Goal: Transaction & Acquisition: Purchase product/service

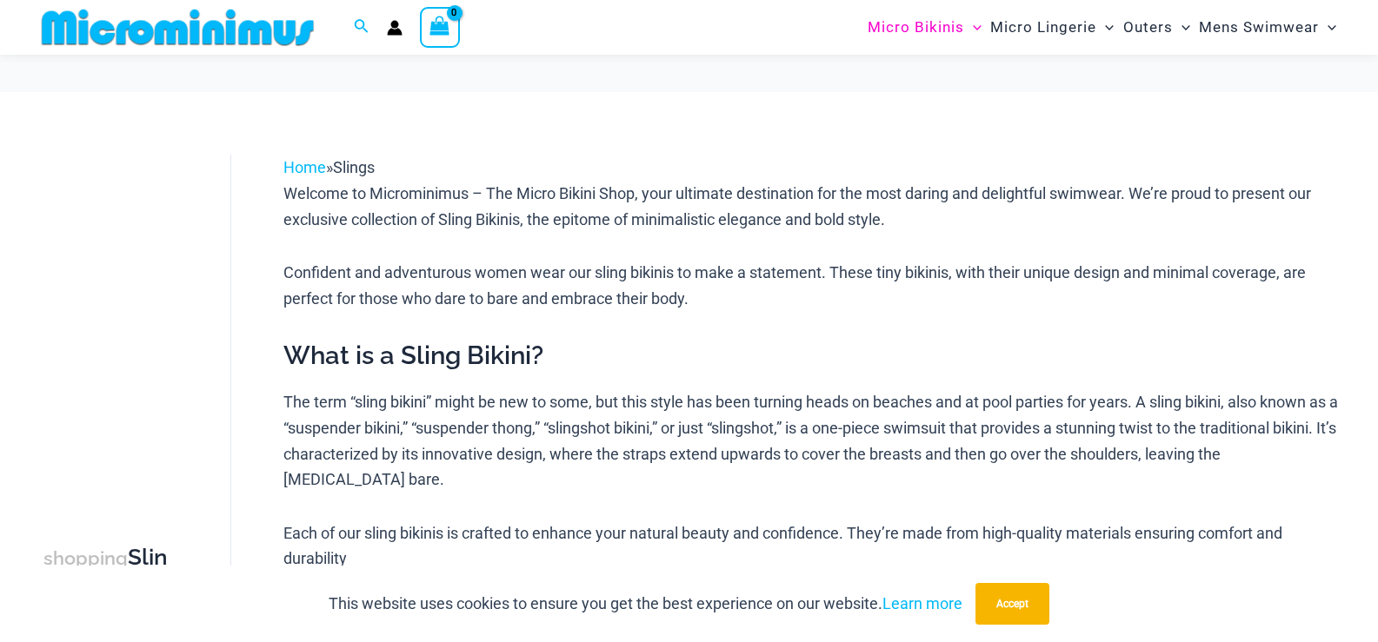
scroll to position [117, 0]
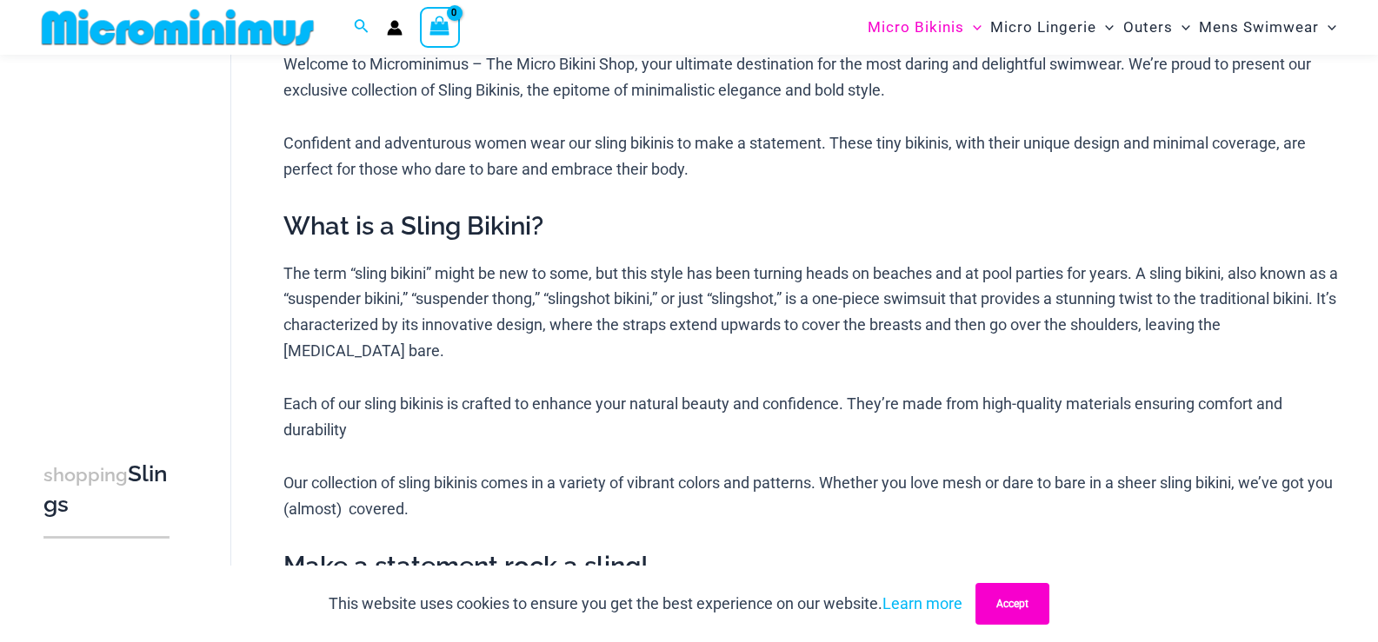
click at [1037, 598] on button "Accept" at bounding box center [1012, 604] width 74 height 42
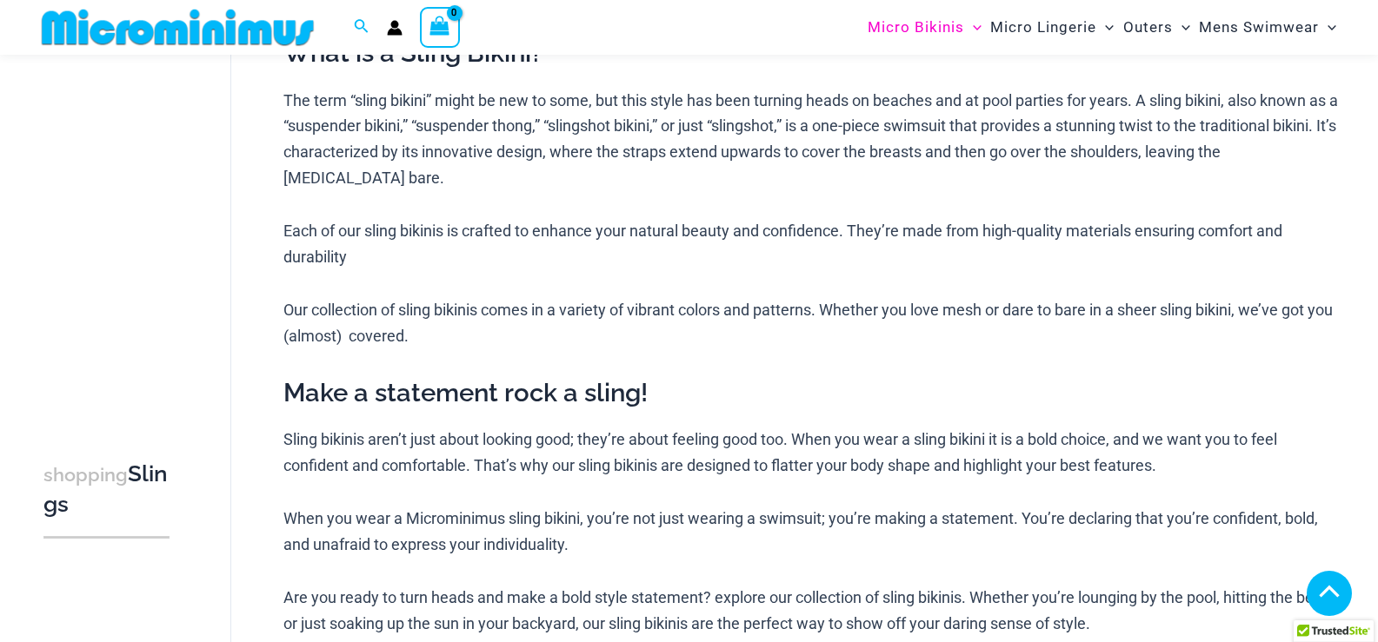
scroll to position [0, 0]
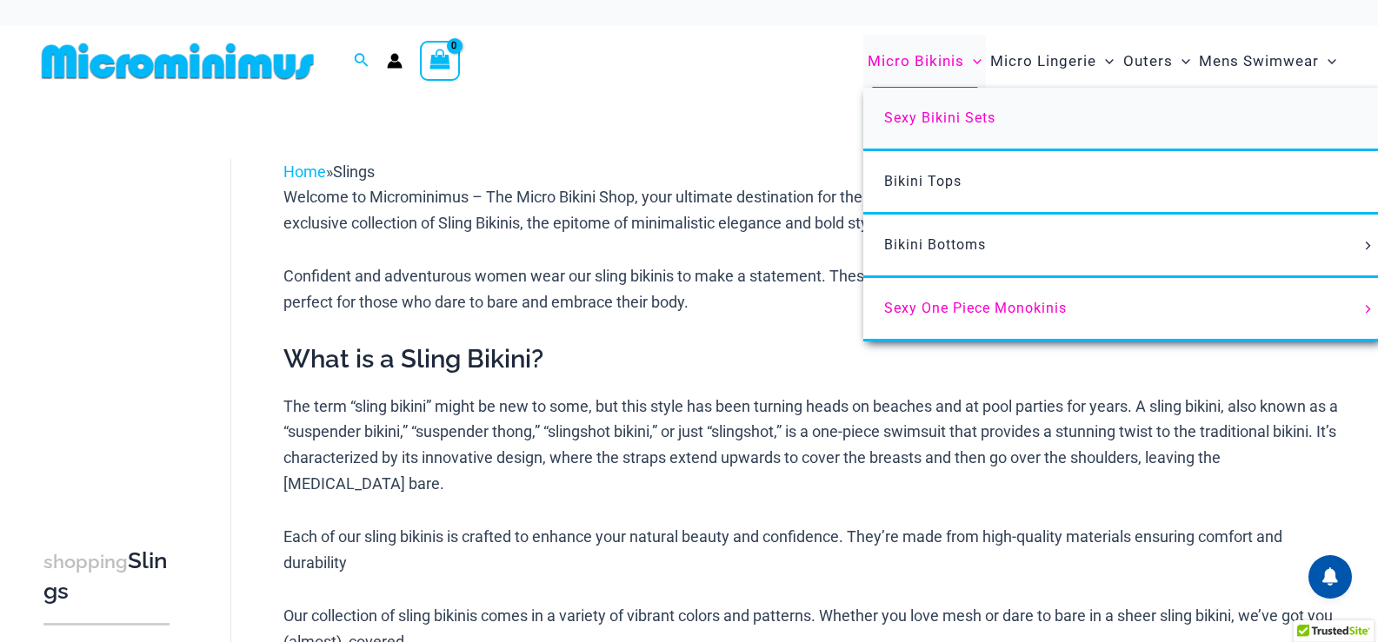
click at [903, 122] on span "Sexy Bikini Sets" at bounding box center [939, 118] width 111 height 17
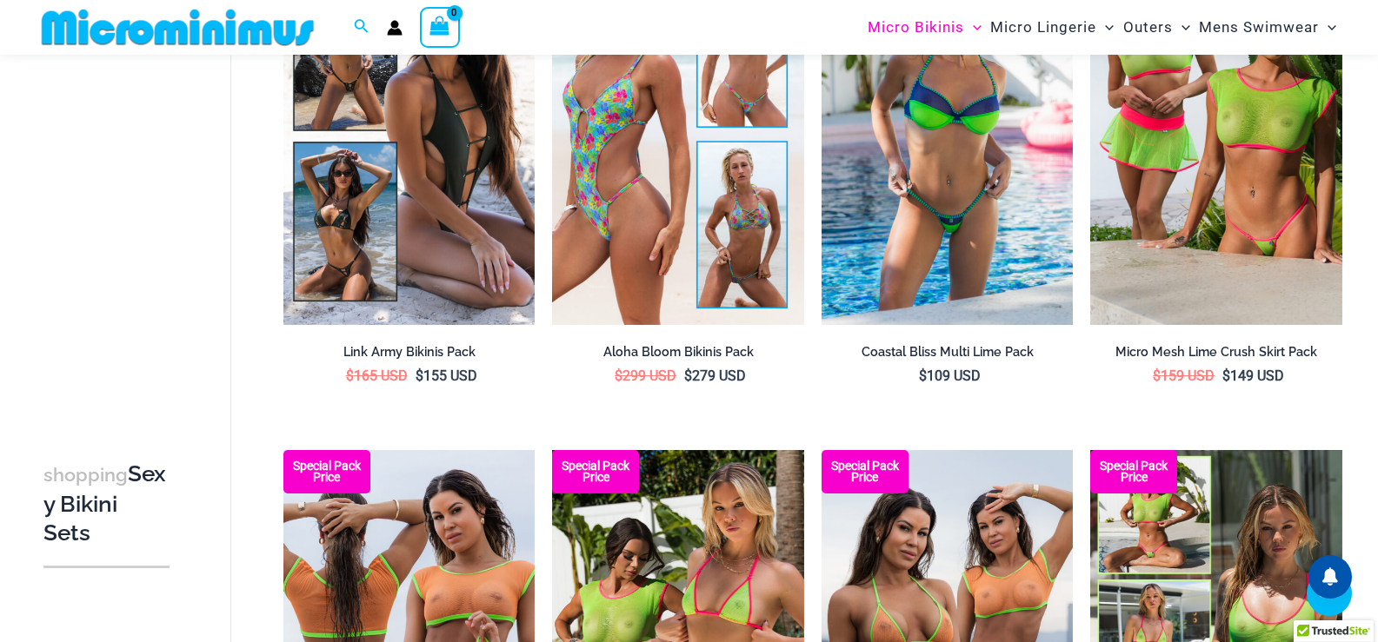
scroll to position [3506, 0]
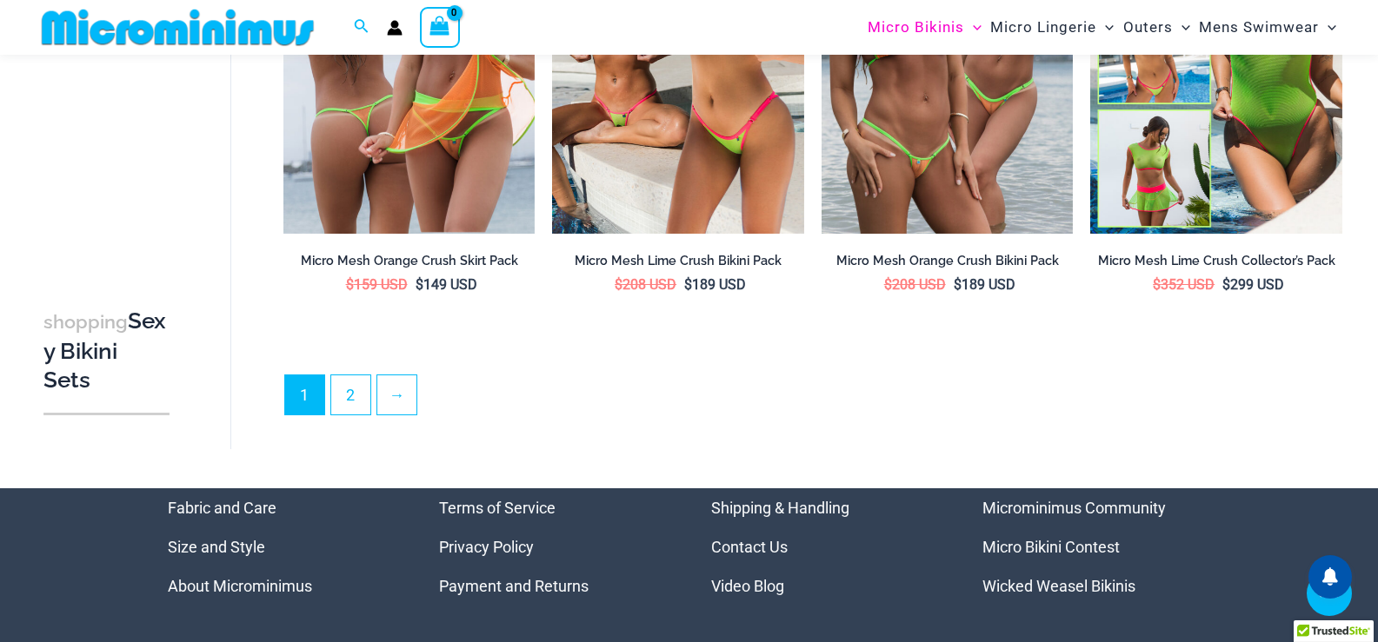
drag, startPoint x: 1390, startPoint y: 50, endPoint x: 1314, endPoint y: 565, distance: 521.0
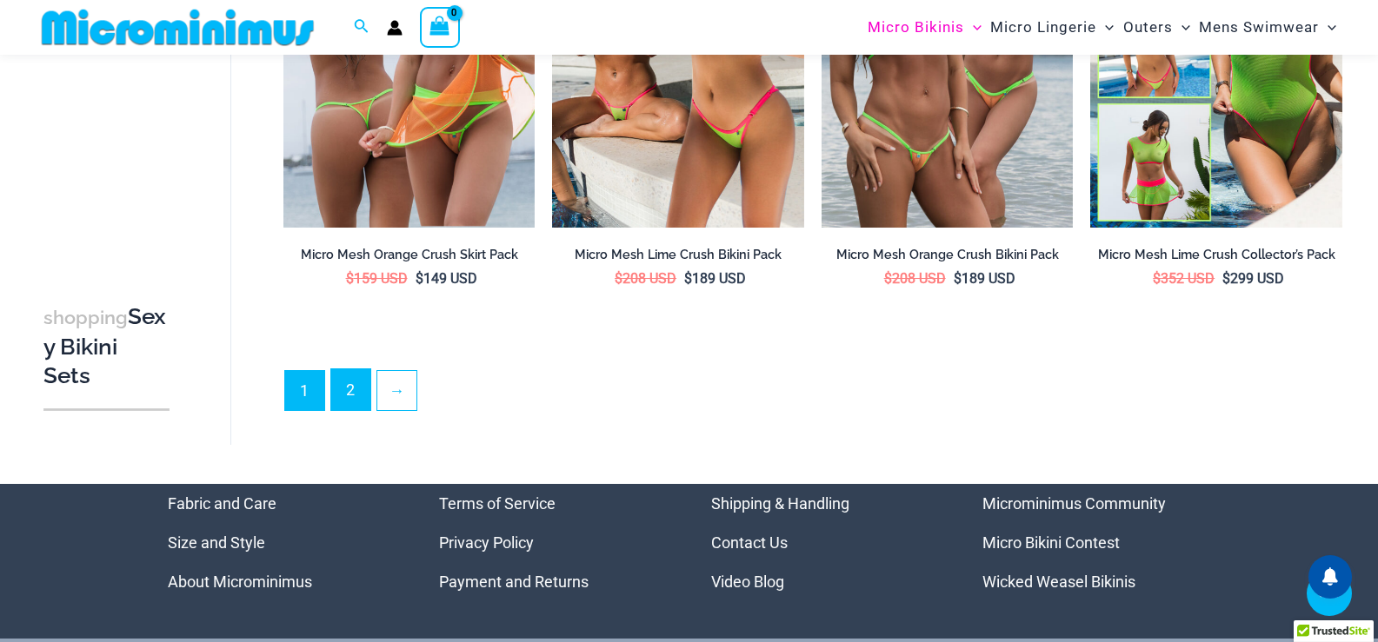
click at [354, 383] on link "2" at bounding box center [350, 389] width 39 height 41
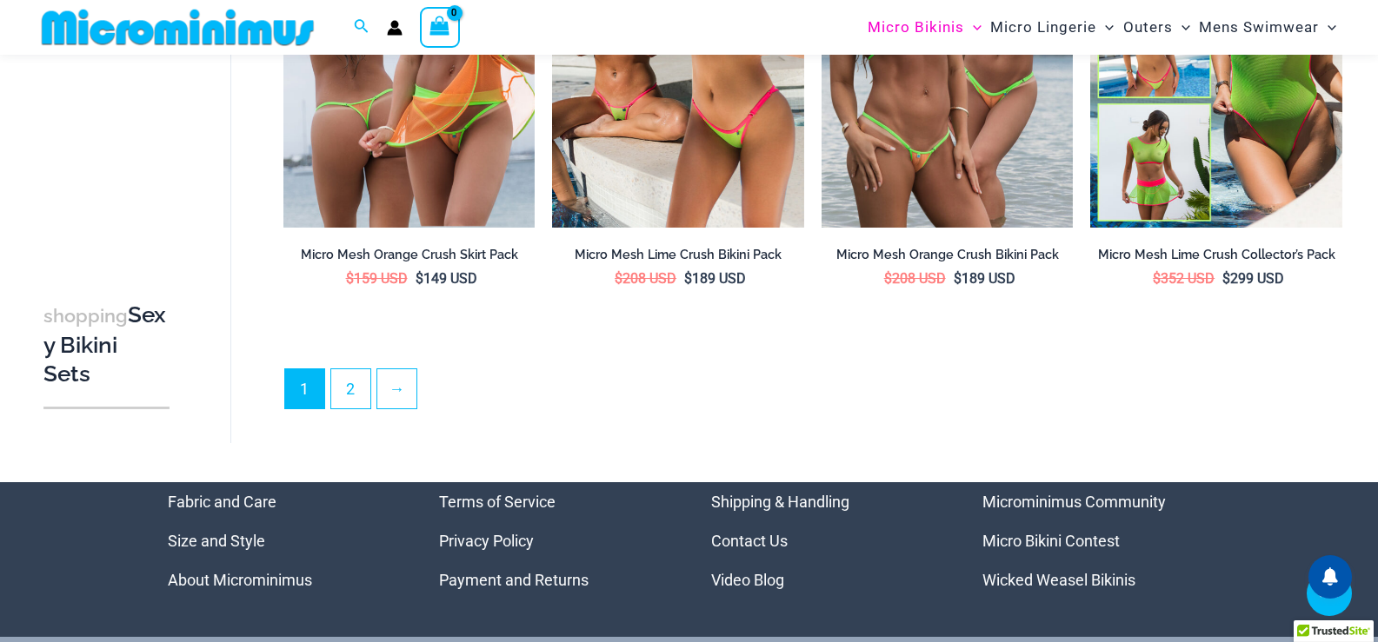
scroll to position [3841, 0]
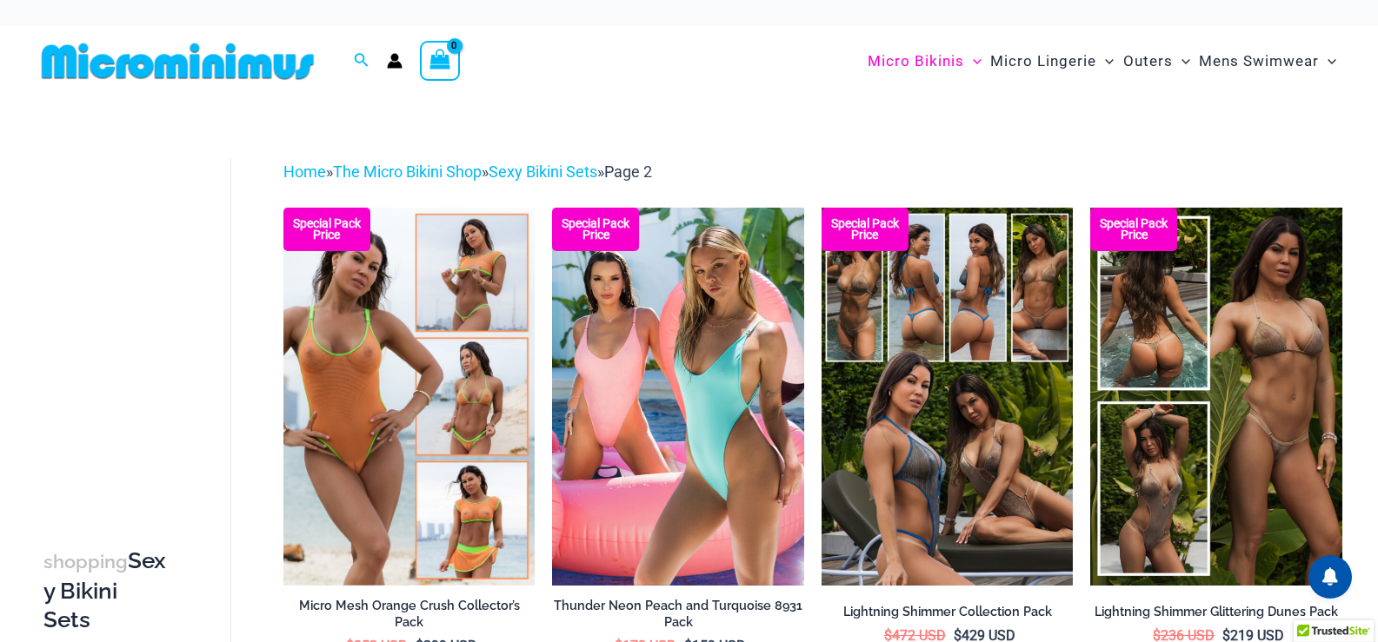
drag, startPoint x: 1390, startPoint y: 50, endPoint x: 1288, endPoint y: -105, distance: 185.2
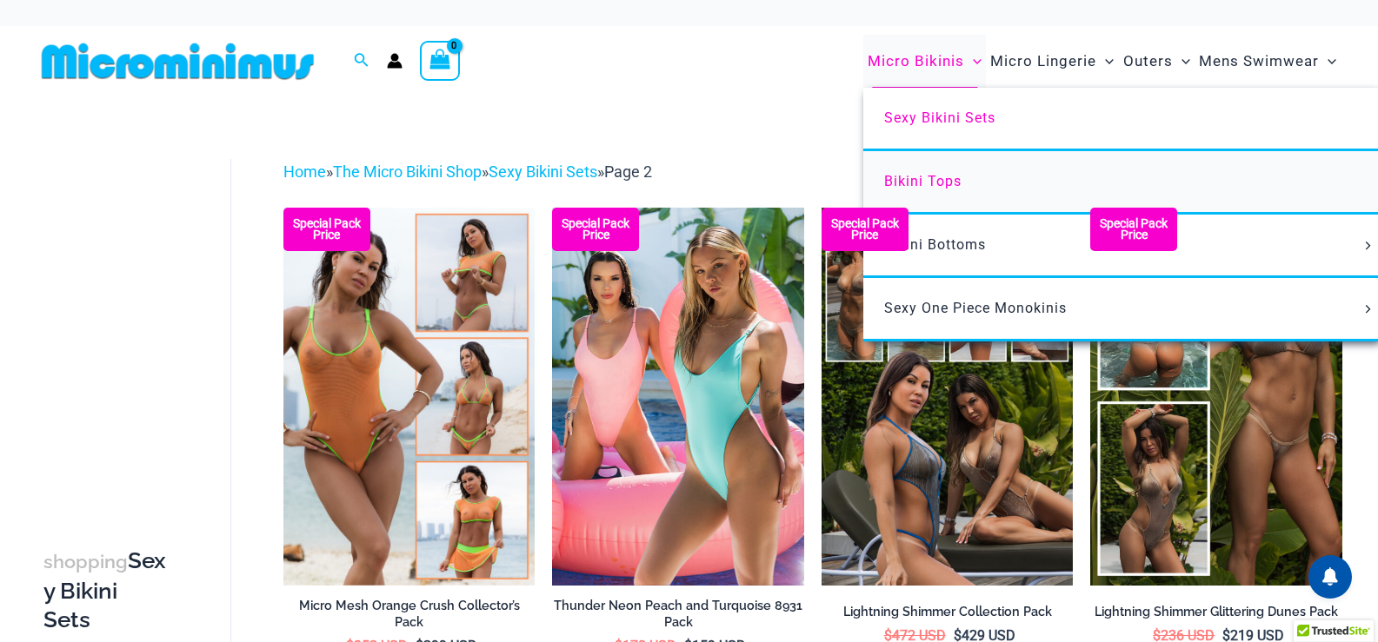
click at [934, 183] on span "Bikini Tops" at bounding box center [922, 181] width 77 height 17
click at [947, 180] on span "Bikini Tops" at bounding box center [922, 181] width 77 height 17
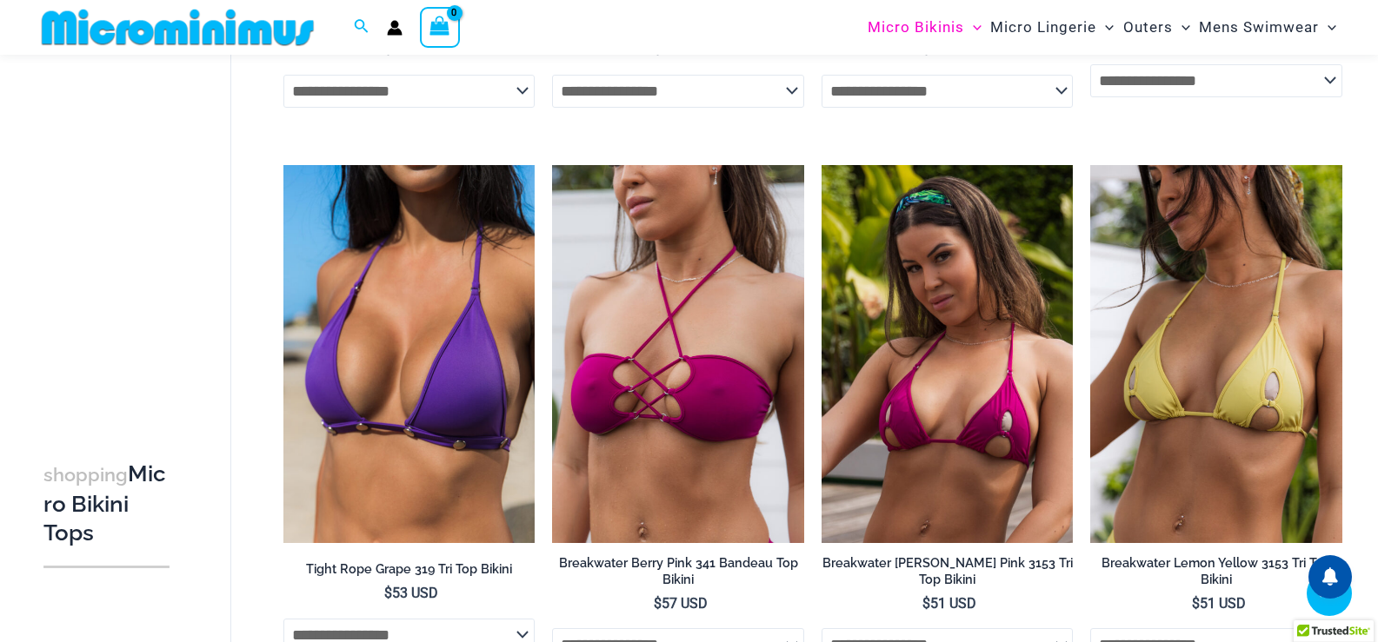
scroll to position [4356, 0]
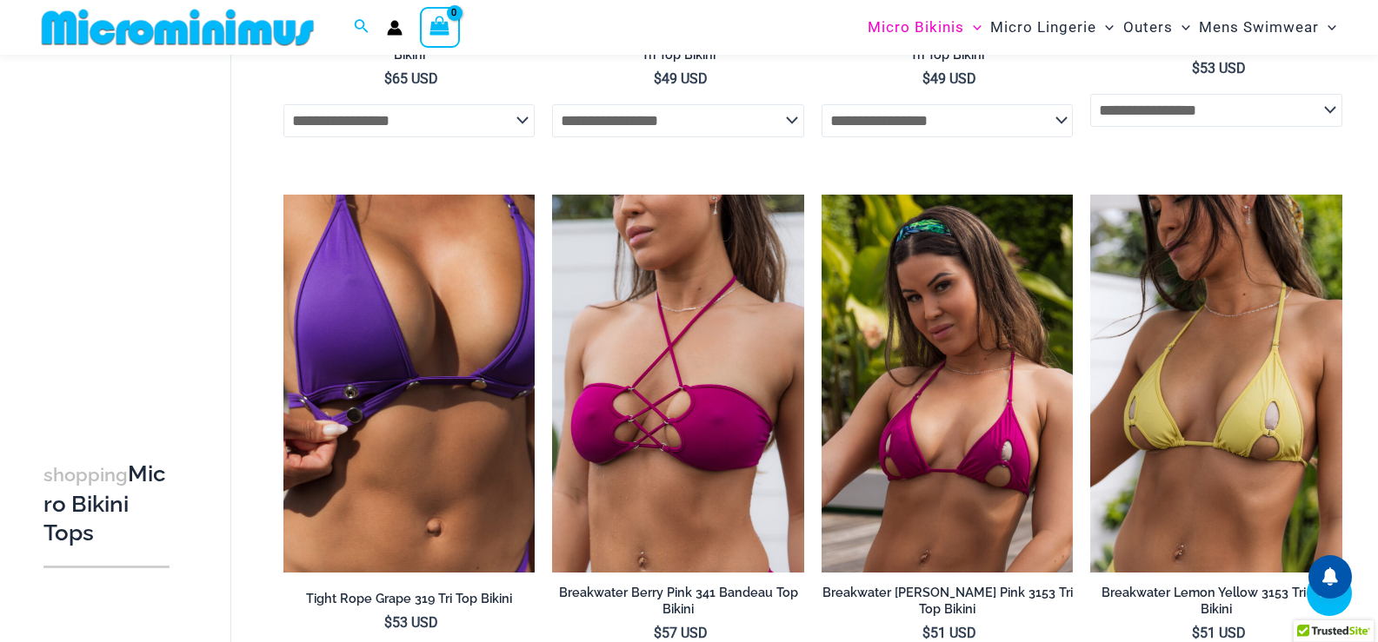
click at [458, 432] on img at bounding box center [409, 383] width 252 height 377
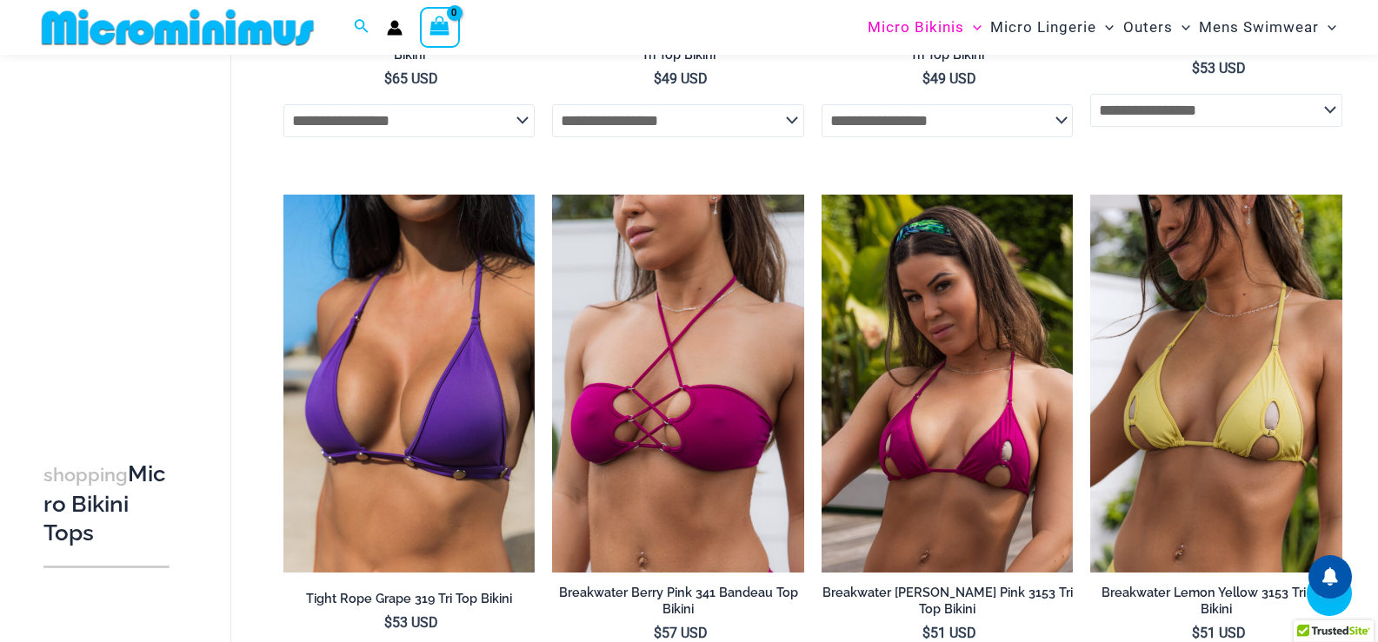
scroll to position [4331, 0]
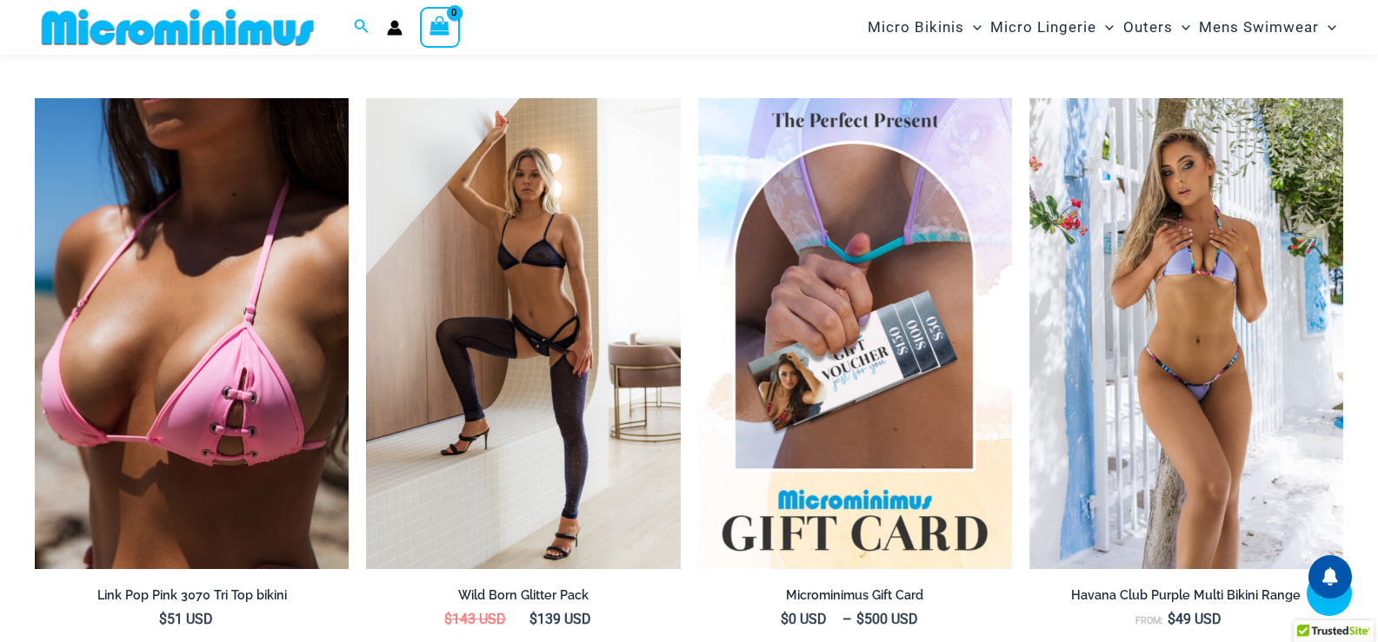
scroll to position [4263, 0]
